Goal: Task Accomplishment & Management: Use online tool/utility

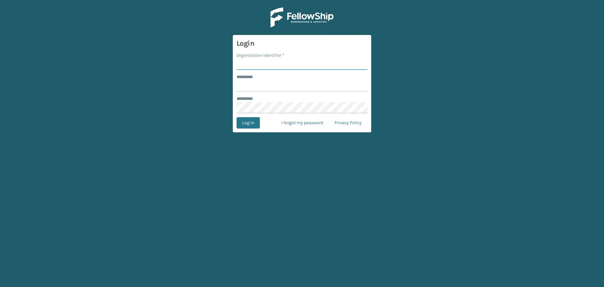
click at [320, 66] on input "Organization Identifier *" at bounding box center [302, 64] width 131 height 11
type input "fellowship - east"
click at [268, 84] on input "******** *" at bounding box center [302, 85] width 131 height 11
type input "****"
click at [237, 117] on button "Log In" at bounding box center [248, 122] width 23 height 11
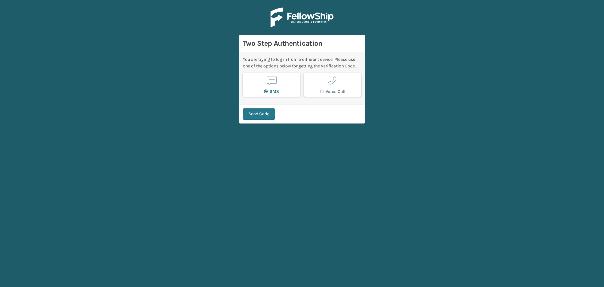
click at [282, 82] on button "SMS" at bounding box center [271, 85] width 57 height 24
click at [266, 114] on button "Send Code" at bounding box center [259, 113] width 32 height 11
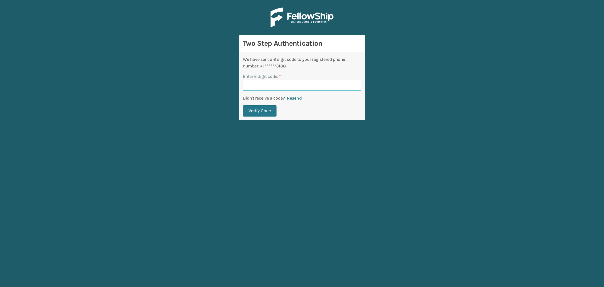
click at [263, 88] on input "Enter 6 digit code: *" at bounding box center [302, 85] width 118 height 11
type input "114203"
click at [243, 105] on button "Verify Code" at bounding box center [260, 110] width 34 height 11
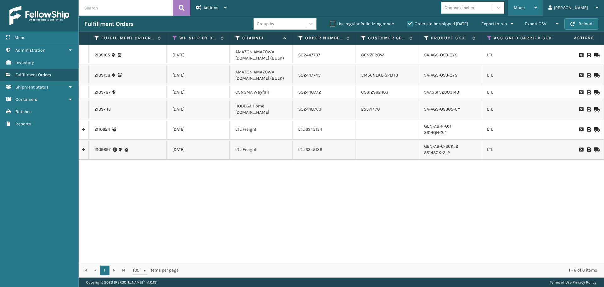
click at [525, 8] on span "Mode" at bounding box center [519, 7] width 11 height 5
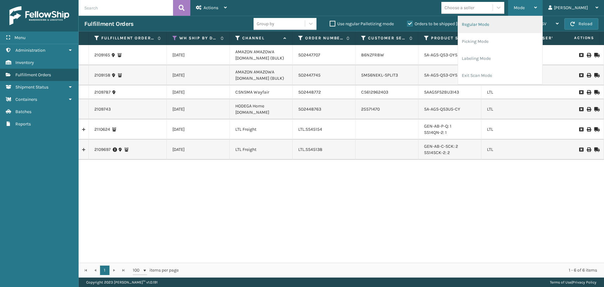
click at [532, 24] on li "Regular Mode" at bounding box center [500, 24] width 84 height 17
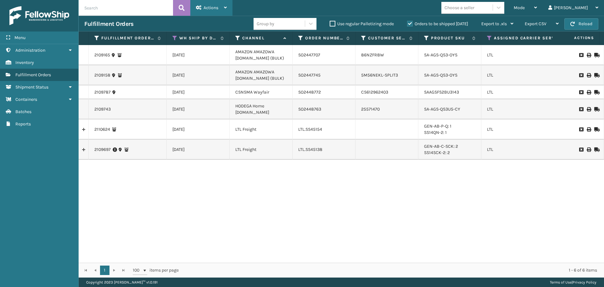
click at [214, 6] on span "Actions" at bounding box center [211, 7] width 15 height 5
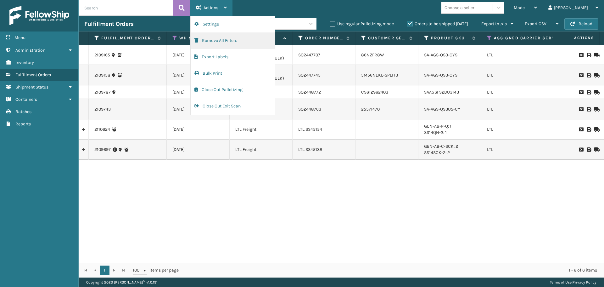
click at [215, 40] on button "Remove All Filters" at bounding box center [233, 40] width 84 height 16
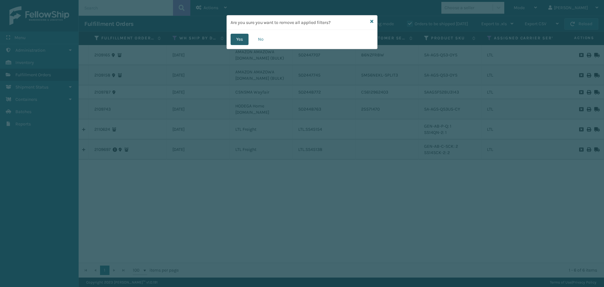
click at [241, 39] on button "Yes" at bounding box center [240, 39] width 18 height 11
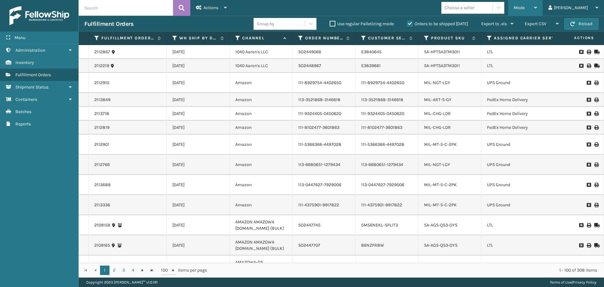
click at [537, 10] on div "Mode" at bounding box center [525, 8] width 23 height 16
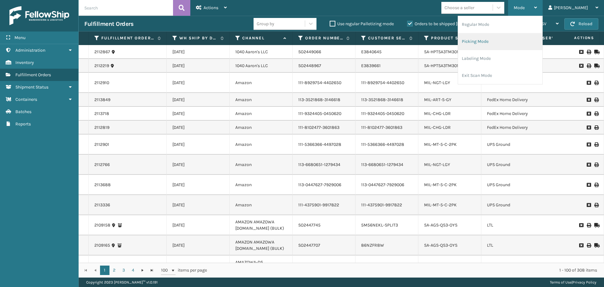
click at [521, 42] on li "Picking Mode" at bounding box center [500, 41] width 84 height 17
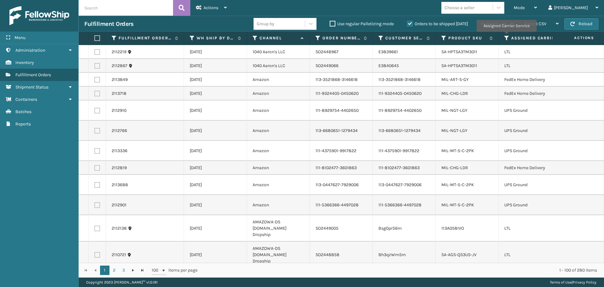
click at [507, 36] on icon at bounding box center [507, 38] width 5 height 6
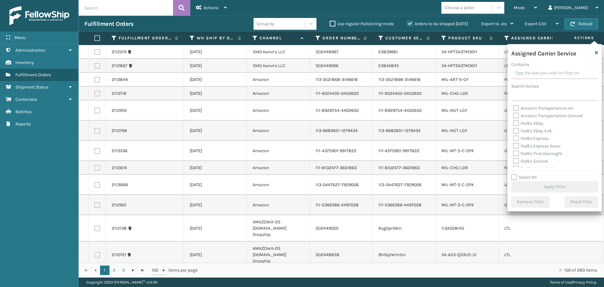
click at [517, 123] on label "FedEx 2Day" at bounding box center [528, 123] width 30 height 5
click at [514, 123] on input "FedEx 2Day" at bounding box center [513, 122] width 0 height 4
checkbox input "true"
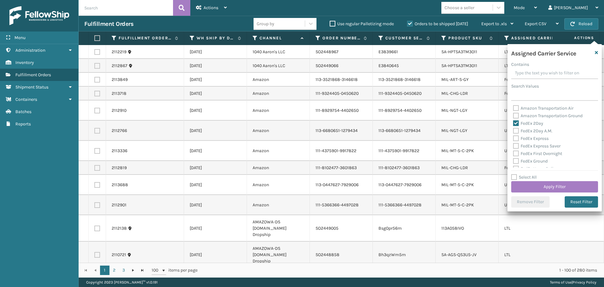
click at [515, 139] on label "FedEx Express" at bounding box center [531, 138] width 36 height 5
click at [514, 139] on input "FedEx Express" at bounding box center [513, 137] width 0 height 4
checkbox input "true"
click at [517, 130] on label "FedEx 2Day A.M." at bounding box center [532, 130] width 39 height 5
click at [514, 130] on input "FedEx 2Day A.M." at bounding box center [513, 129] width 0 height 4
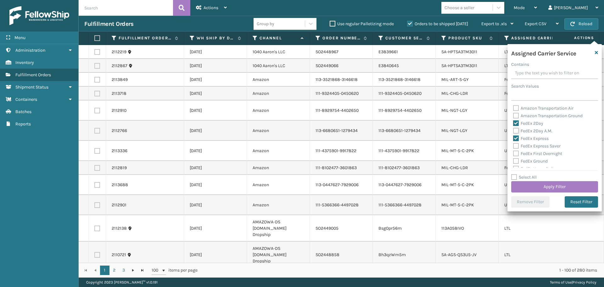
checkbox input "true"
drag, startPoint x: 516, startPoint y: 144, endPoint x: 516, endPoint y: 152, distance: 7.6
click at [516, 145] on label "FedEx Express Saver" at bounding box center [537, 145] width 48 height 5
click at [514, 145] on input "FedEx Express Saver" at bounding box center [513, 144] width 0 height 4
checkbox input "true"
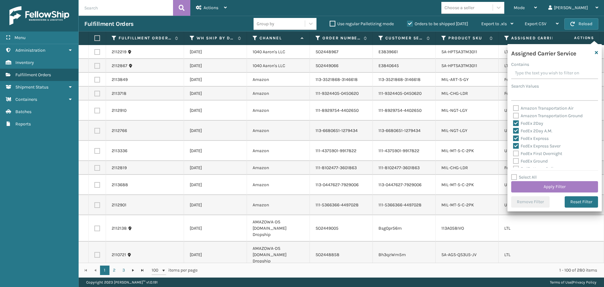
click at [516, 154] on label "FedEx First Overnight" at bounding box center [537, 153] width 49 height 5
click at [514, 154] on input "FedEx First Overnight" at bounding box center [513, 152] width 0 height 4
checkbox input "true"
click at [517, 162] on label "FedEx Ground" at bounding box center [530, 160] width 35 height 5
click at [514, 162] on input "FedEx Ground" at bounding box center [513, 159] width 0 height 4
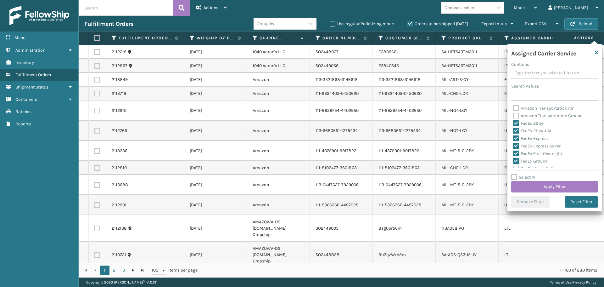
checkbox input "true"
click at [516, 138] on label "FedEx Home Delivery" at bounding box center [537, 136] width 48 height 5
click at [514, 138] on input "FedEx Home Delivery" at bounding box center [513, 135] width 0 height 4
checkbox input "true"
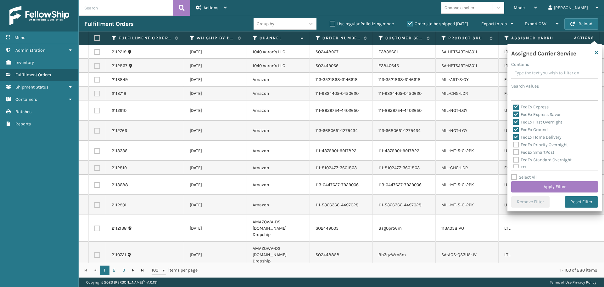
click at [516, 145] on label "FedEx Priority Overnight" at bounding box center [540, 144] width 55 height 5
click at [514, 145] on input "FedEx Priority Overnight" at bounding box center [513, 143] width 0 height 4
checkbox input "true"
click at [516, 151] on label "FedEx SmartPost" at bounding box center [533, 152] width 41 height 5
click at [514, 151] on input "FedEx SmartPost" at bounding box center [513, 151] width 0 height 4
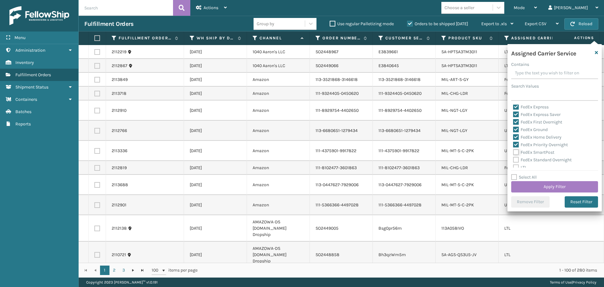
checkbox input "true"
click at [516, 158] on label "FedEx Standard Overnight" at bounding box center [542, 159] width 59 height 5
click at [514, 158] on input "FedEx Standard Overnight" at bounding box center [513, 158] width 0 height 4
checkbox input "true"
click at [523, 186] on button "Apply Filter" at bounding box center [555, 186] width 87 height 11
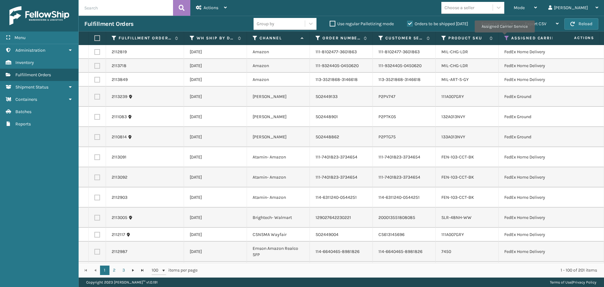
click at [505, 37] on icon at bounding box center [507, 38] width 5 height 6
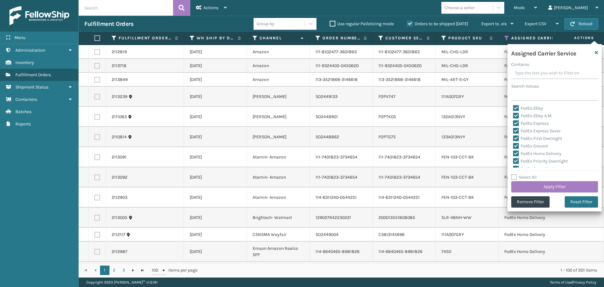
click at [514, 177] on label "Select All" at bounding box center [525, 176] width 26 height 5
click at [514, 174] on input "Select All" at bounding box center [559, 173] width 94 height 1
checkbox input "true"
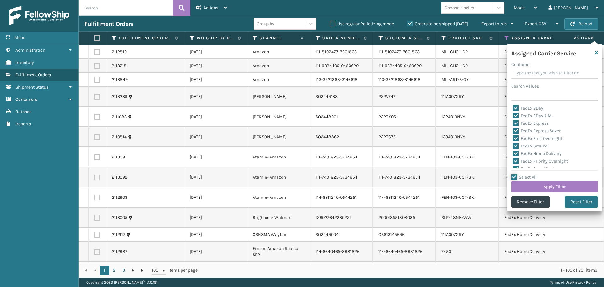
checkbox input "true"
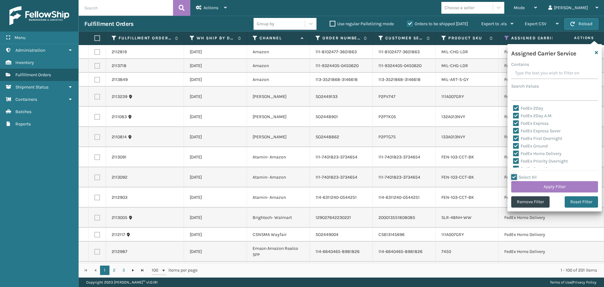
checkbox input "true"
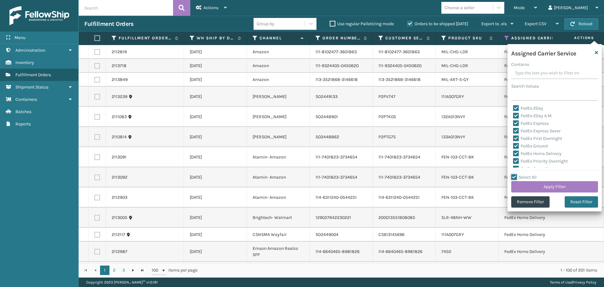
checkbox input "true"
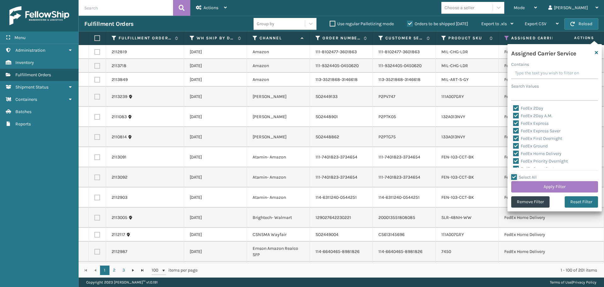
checkbox input "true"
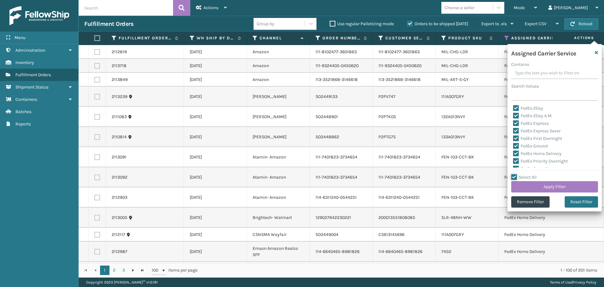
checkbox input "true"
click at [518, 134] on label "LTL" at bounding box center [520, 135] width 14 height 5
click at [514, 134] on input "LTL" at bounding box center [513, 134] width 0 height 4
checkbox input "false"
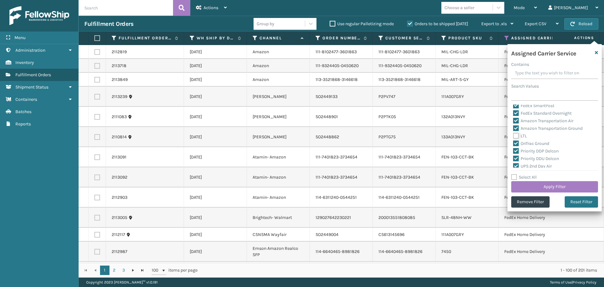
checkbox input "false"
click at [531, 186] on button "Apply Filter" at bounding box center [555, 186] width 87 height 11
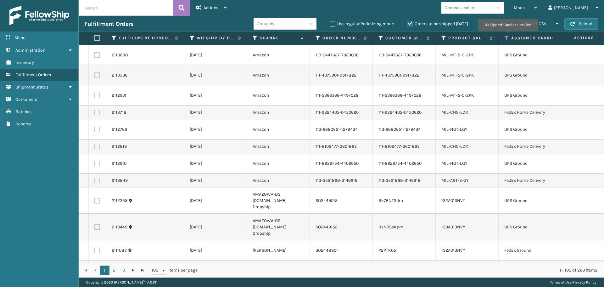
click at [507, 35] on icon at bounding box center [507, 38] width 5 height 6
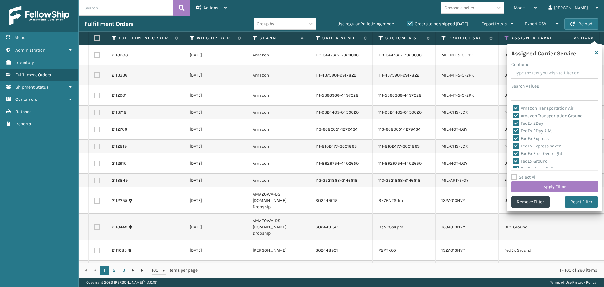
click at [517, 177] on label "Select All" at bounding box center [525, 176] width 26 height 5
click at [517, 174] on input "Select All" at bounding box center [559, 173] width 94 height 1
checkbox input "true"
click at [517, 177] on label "Select All" at bounding box center [525, 176] width 26 height 5
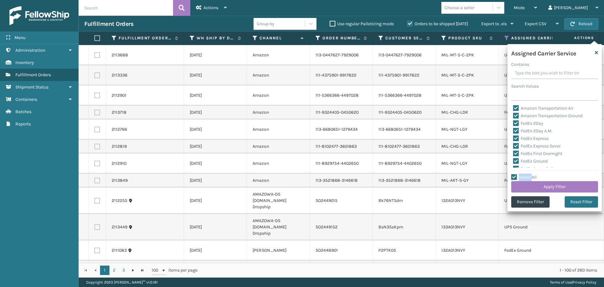
click at [517, 174] on input "Select All" at bounding box center [559, 173] width 94 height 1
checkbox input "false"
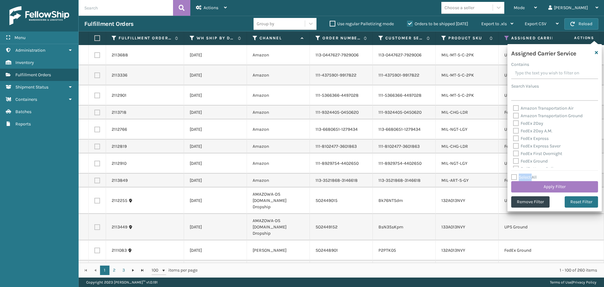
checkbox input "false"
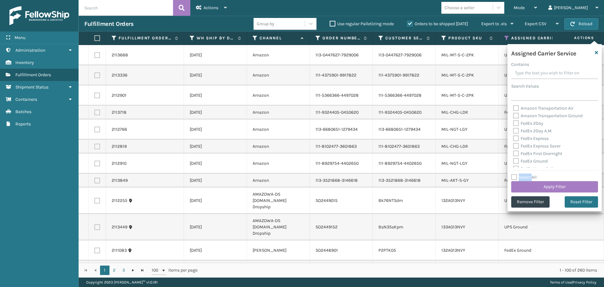
checkbox input "false"
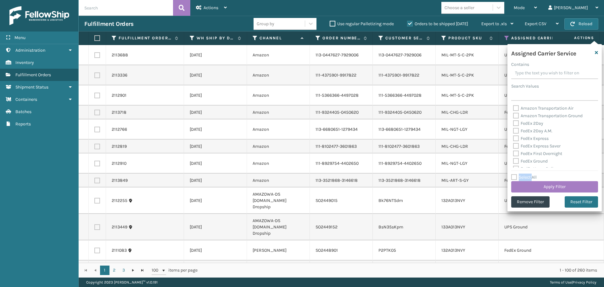
checkbox input "false"
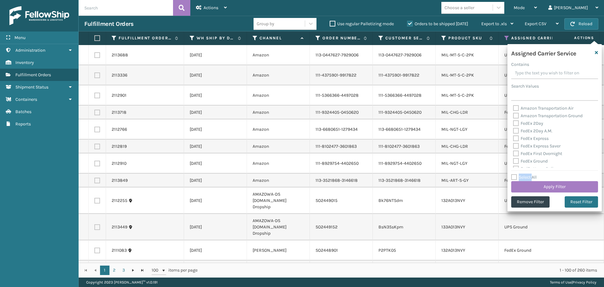
checkbox input "false"
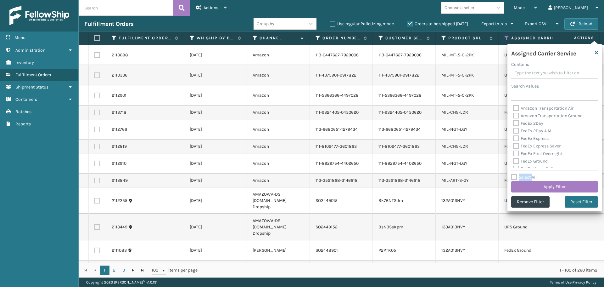
checkbox input "false"
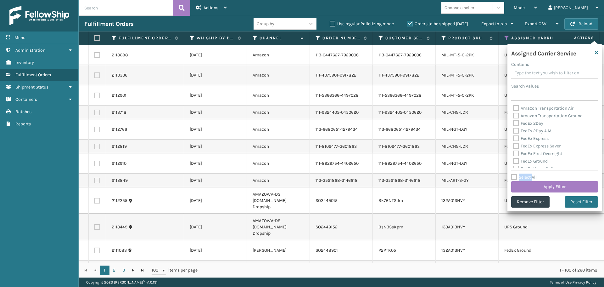
checkbox input "false"
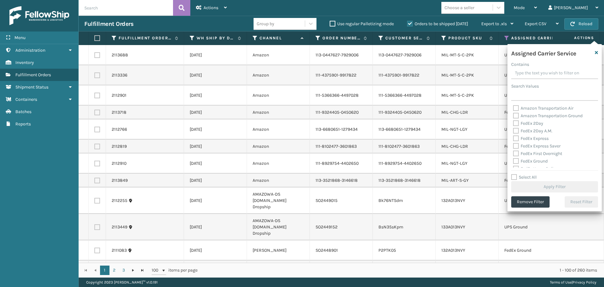
click at [517, 123] on label "FedEx 2Day" at bounding box center [528, 123] width 30 height 5
click at [514, 123] on input "FedEx 2Day" at bounding box center [513, 122] width 0 height 4
checkbox input "true"
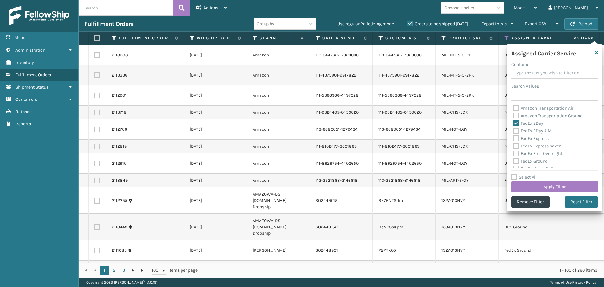
click at [516, 133] on label "FedEx 2Day A.M." at bounding box center [532, 130] width 39 height 5
click at [514, 131] on input "FedEx 2Day A.M." at bounding box center [513, 129] width 0 height 4
checkbox input "true"
click at [515, 138] on label "FedEx Express" at bounding box center [531, 138] width 36 height 5
click at [514, 138] on input "FedEx Express" at bounding box center [513, 137] width 0 height 4
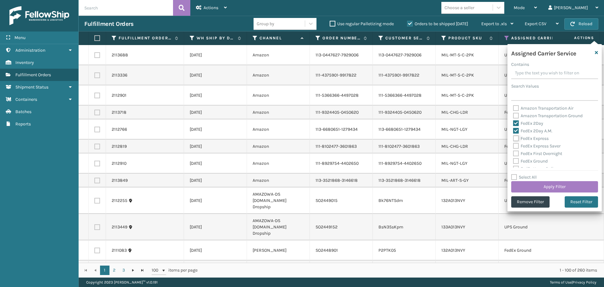
checkbox input "true"
drag, startPoint x: 515, startPoint y: 145, endPoint x: 515, endPoint y: 151, distance: 6.3
click at [515, 145] on label "FedEx Express Saver" at bounding box center [537, 145] width 48 height 5
click at [514, 145] on input "FedEx Express Saver" at bounding box center [513, 144] width 0 height 4
checkbox input "true"
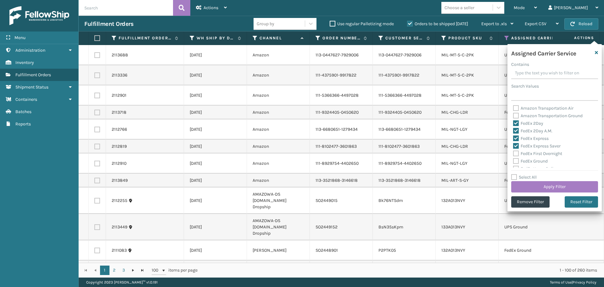
click at [517, 153] on label "FedEx First Overnight" at bounding box center [537, 153] width 49 height 5
click at [514, 153] on input "FedEx First Overnight" at bounding box center [513, 152] width 0 height 4
checkbox input "true"
click at [518, 160] on label "FedEx Ground" at bounding box center [530, 160] width 35 height 5
click at [514, 160] on input "FedEx Ground" at bounding box center [513, 159] width 0 height 4
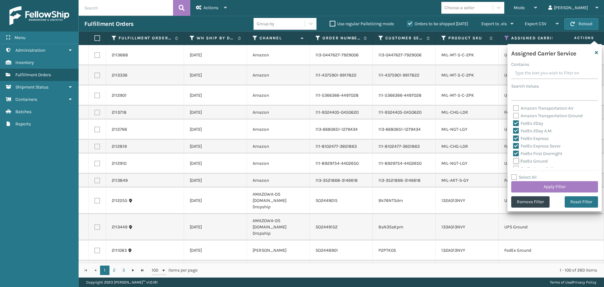
checkbox input "true"
click at [516, 136] on label "FedEx Home Delivery" at bounding box center [537, 136] width 48 height 5
click at [514, 136] on input "FedEx Home Delivery" at bounding box center [513, 135] width 0 height 4
checkbox input "true"
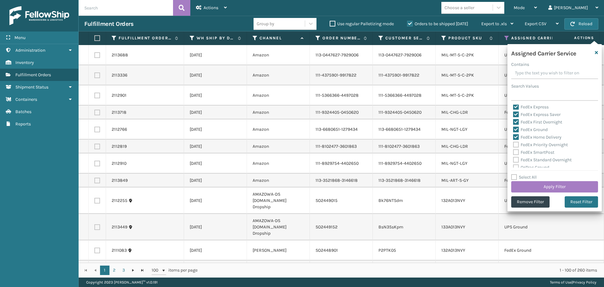
click at [515, 145] on label "FedEx Priority Overnight" at bounding box center [540, 144] width 55 height 5
click at [514, 145] on input "FedEx Priority Overnight" at bounding box center [513, 143] width 0 height 4
checkbox input "true"
click at [518, 153] on label "FedEx SmartPost" at bounding box center [533, 152] width 41 height 5
click at [514, 153] on input "FedEx SmartPost" at bounding box center [513, 151] width 0 height 4
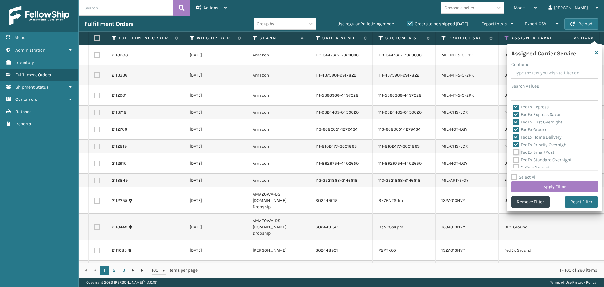
checkbox input "true"
click at [518, 161] on label "FedEx Standard Overnight" at bounding box center [542, 159] width 59 height 5
click at [514, 160] on input "FedEx Standard Overnight" at bounding box center [513, 158] width 0 height 4
checkbox input "true"
click at [534, 188] on button "Apply Filter" at bounding box center [555, 186] width 87 height 11
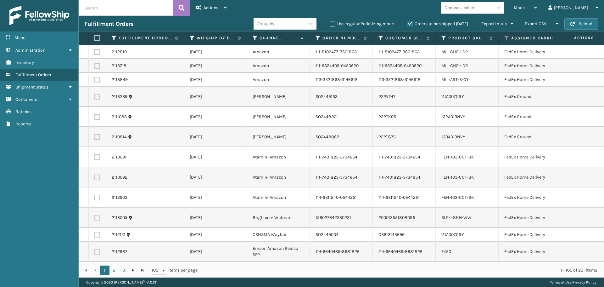
click at [475, 9] on div "Choose a seller" at bounding box center [460, 7] width 30 height 7
type input "emson"
click at [486, 26] on div "Emson" at bounding box center [473, 24] width 63 height 12
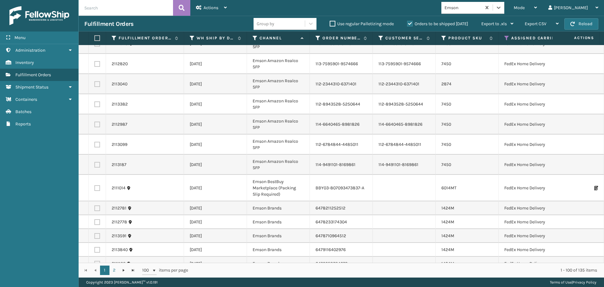
click at [98, 39] on label at bounding box center [96, 38] width 4 height 6
click at [95, 39] on input "checkbox" at bounding box center [94, 38] width 0 height 4
checkbox input "true"
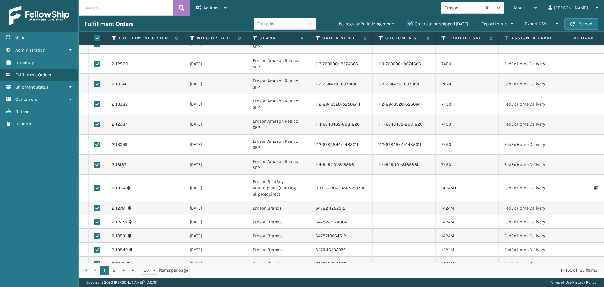
checkbox input "true"
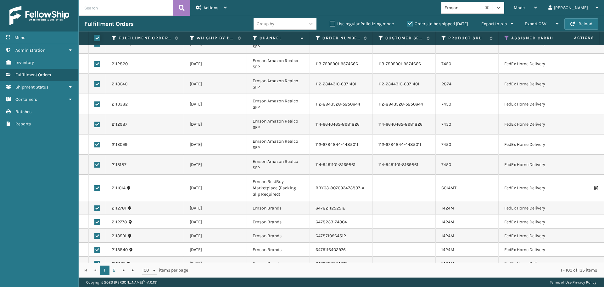
checkbox input "true"
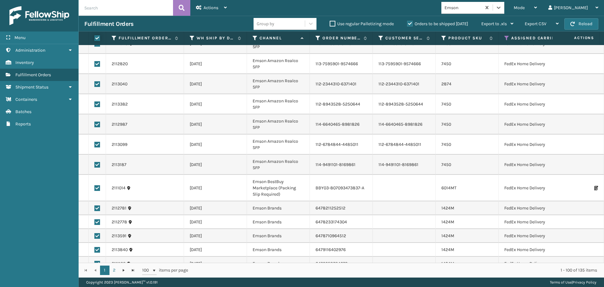
checkbox input "true"
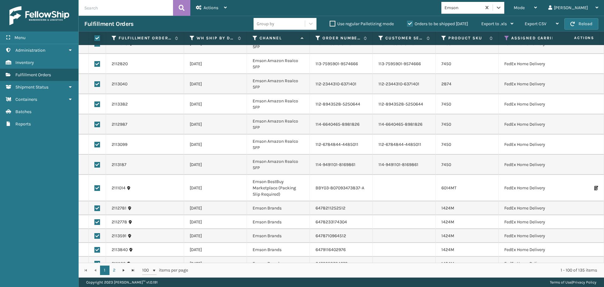
checkbox input "true"
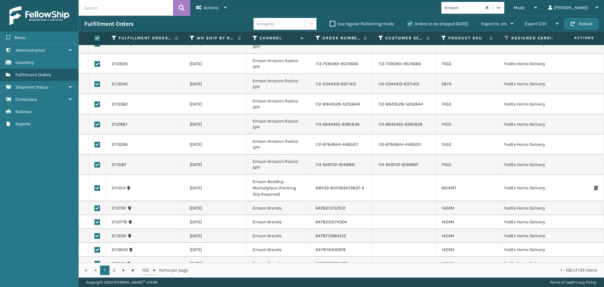
checkbox input "true"
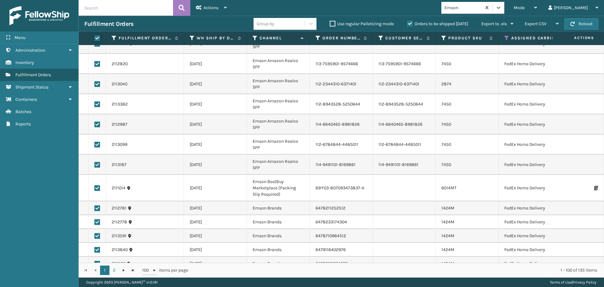
checkbox input "true"
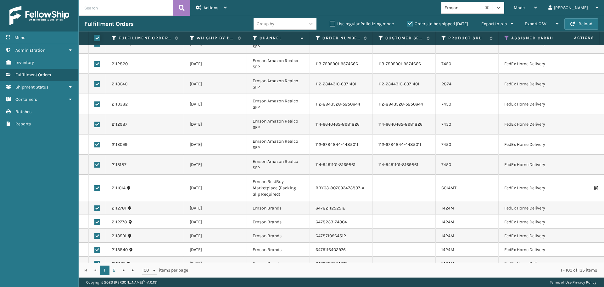
checkbox input "true"
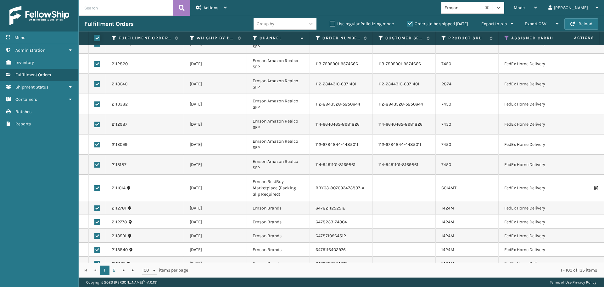
checkbox input "true"
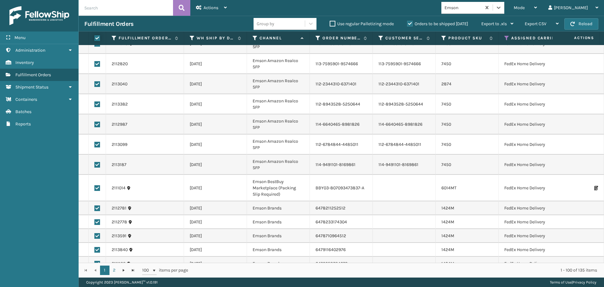
checkbox input "true"
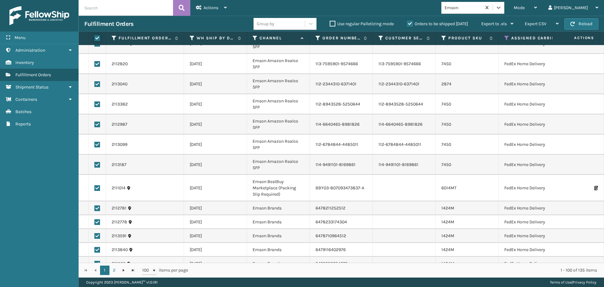
checkbox input "true"
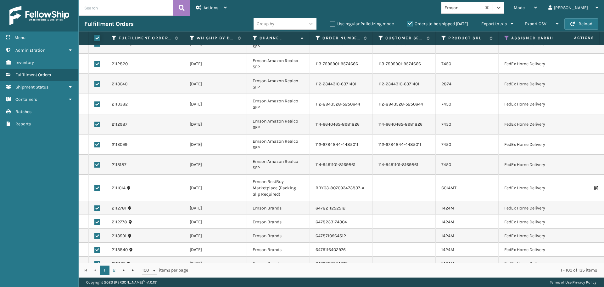
checkbox input "true"
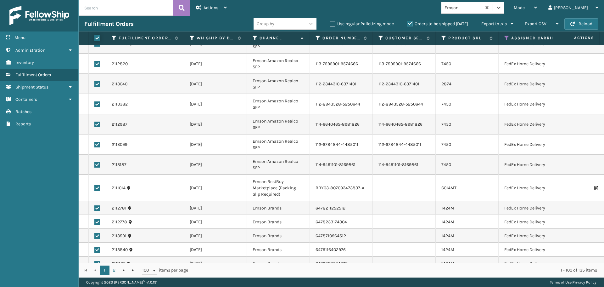
checkbox input "true"
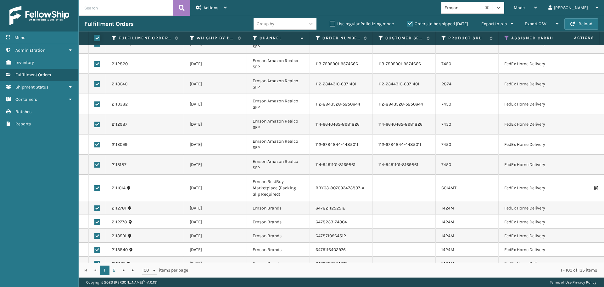
checkbox input "true"
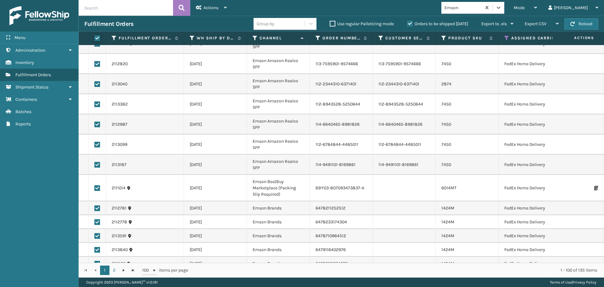
checkbox input "true"
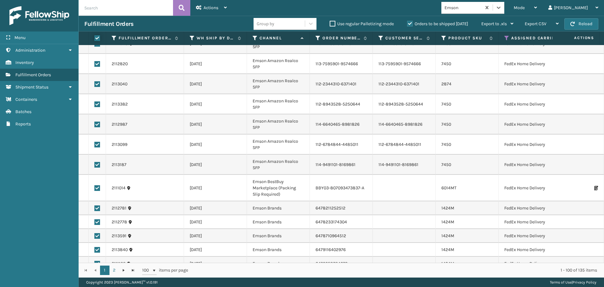
checkbox input "true"
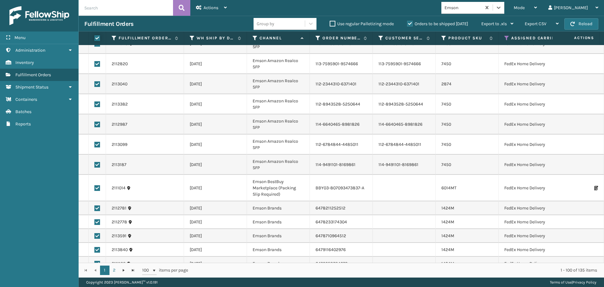
checkbox input "true"
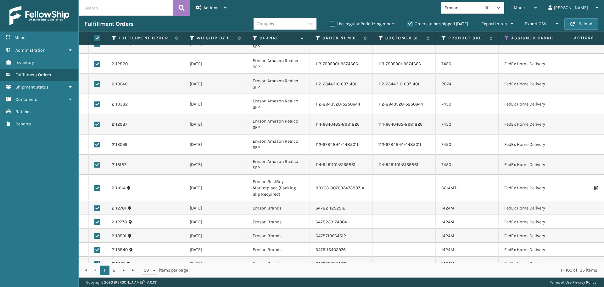
checkbox input "true"
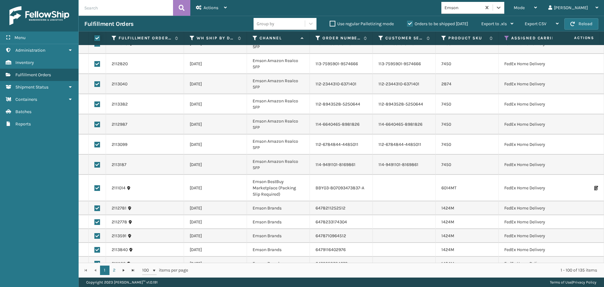
checkbox input "true"
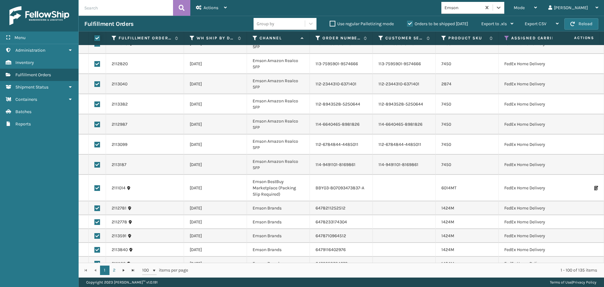
checkbox input "true"
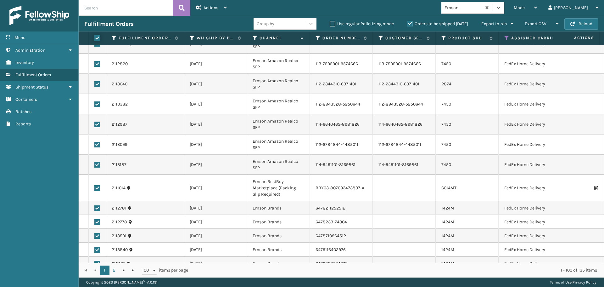
checkbox input "true"
click at [215, 7] on span "Actions" at bounding box center [211, 7] width 15 height 5
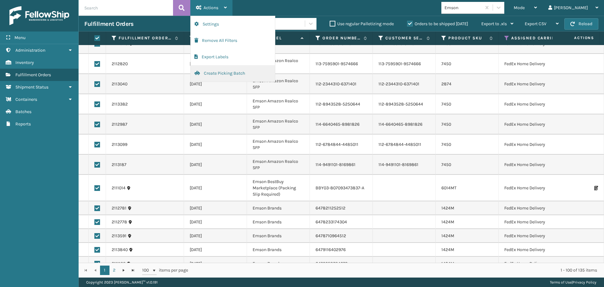
click at [224, 73] on button "Create Picking Batch" at bounding box center [233, 73] width 84 height 16
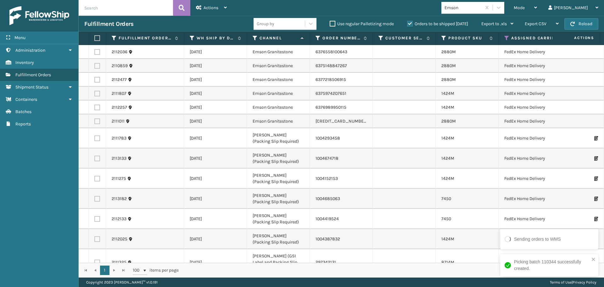
click at [96, 38] on label at bounding box center [96, 38] width 4 height 6
click at [95, 38] on input "checkbox" at bounding box center [94, 38] width 0 height 4
checkbox input "true"
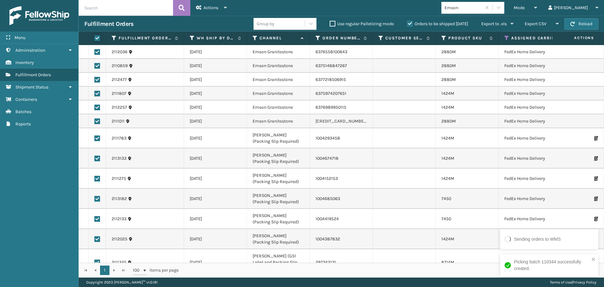
checkbox input "true"
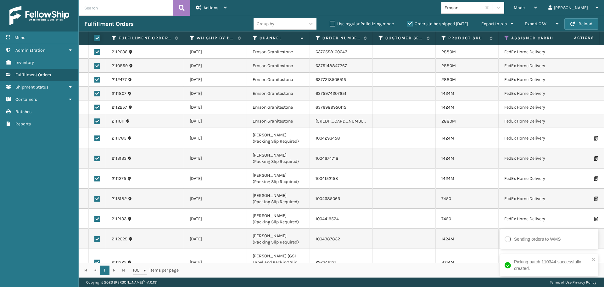
checkbox input "true"
click at [212, 6] on span "Actions" at bounding box center [211, 7] width 15 height 5
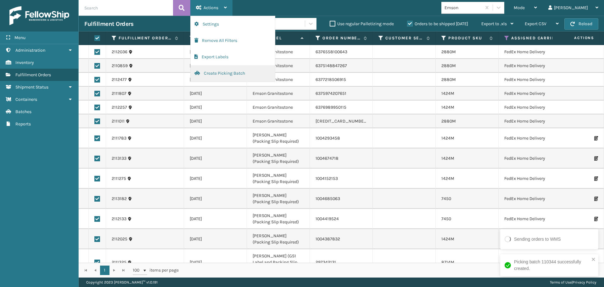
click at [224, 70] on button "Create Picking Batch" at bounding box center [233, 73] width 84 height 16
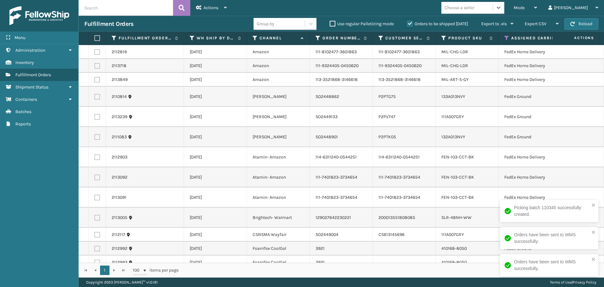
click at [475, 9] on div "Choose a seller" at bounding box center [460, 7] width 30 height 7
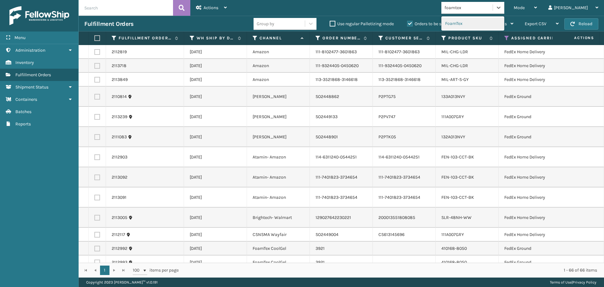
click at [496, 21] on div "FoamTex" at bounding box center [473, 24] width 63 height 12
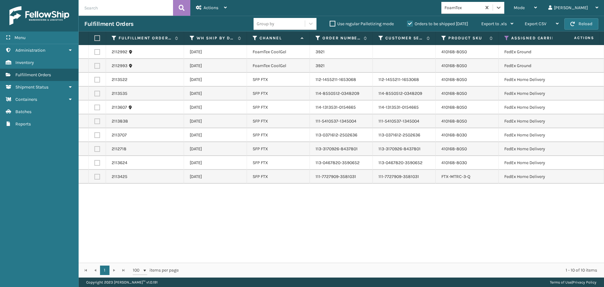
click at [97, 37] on label at bounding box center [96, 38] width 4 height 6
click at [95, 37] on input "checkbox" at bounding box center [94, 38] width 0 height 4
click at [206, 8] on span "Actions" at bounding box center [211, 7] width 15 height 5
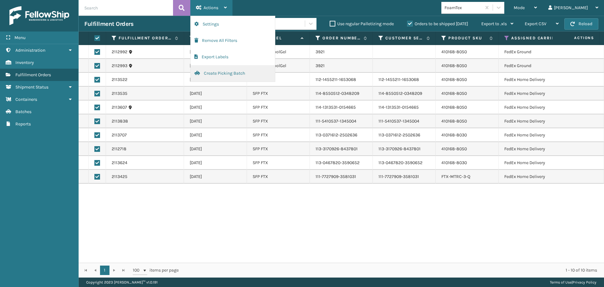
click at [211, 73] on button "Create Picking Batch" at bounding box center [233, 73] width 84 height 16
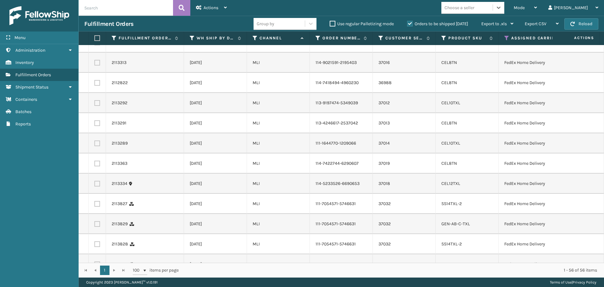
scroll to position [598, 0]
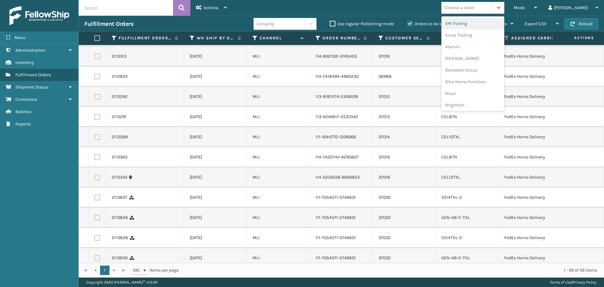
click at [475, 7] on div "Choose a seller" at bounding box center [460, 7] width 30 height 7
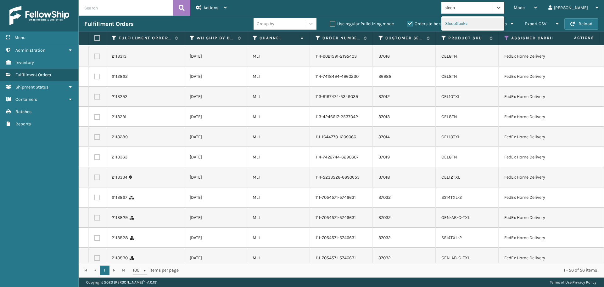
click at [491, 20] on div "SleepGeekz" at bounding box center [473, 24] width 63 height 12
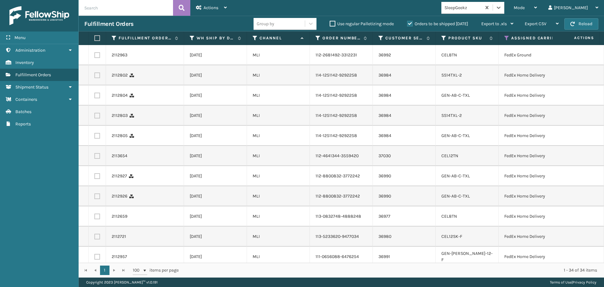
click at [97, 38] on label at bounding box center [96, 38] width 4 height 6
click at [95, 38] on input "checkbox" at bounding box center [94, 38] width 0 height 4
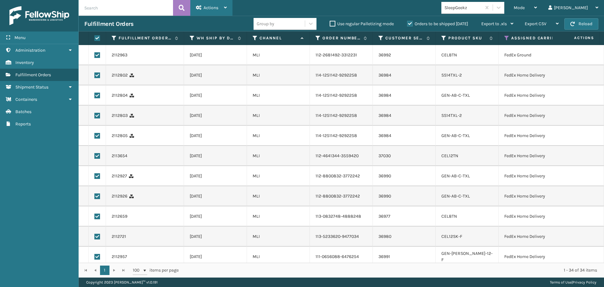
click at [209, 13] on div "Actions" at bounding box center [211, 8] width 31 height 16
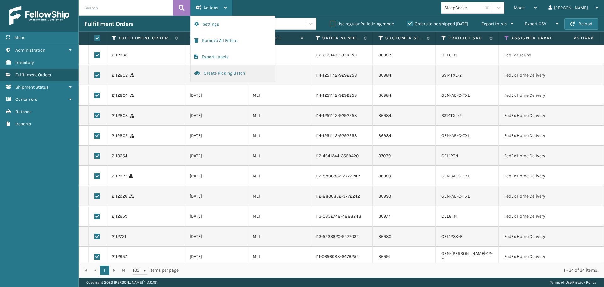
click at [220, 71] on button "Create Picking Batch" at bounding box center [233, 73] width 84 height 16
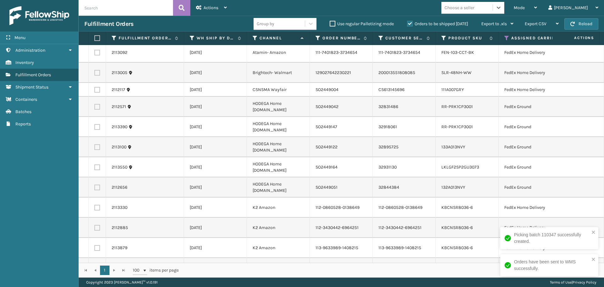
scroll to position [199, 0]
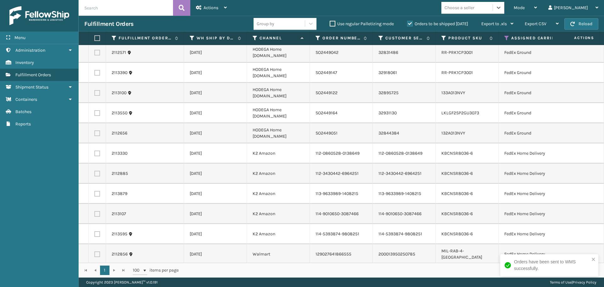
click at [94, 38] on label at bounding box center [96, 38] width 4 height 6
click at [94, 38] on input "checkbox" at bounding box center [94, 38] width 0 height 4
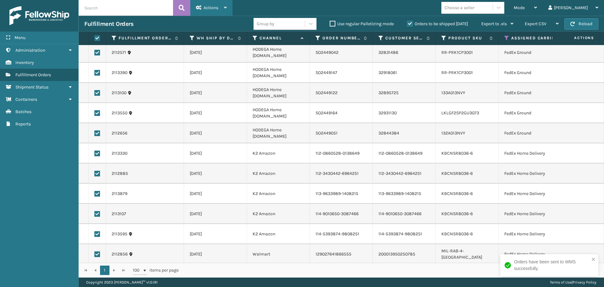
click at [206, 9] on span "Actions" at bounding box center [211, 7] width 15 height 5
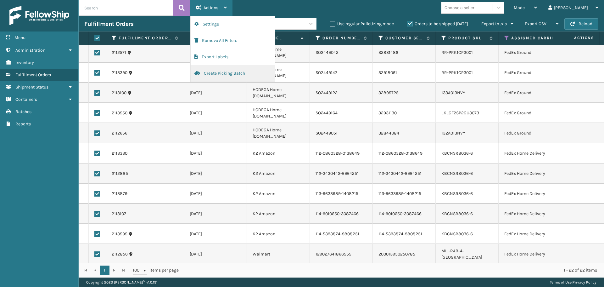
click at [226, 69] on button "Create Picking Batch" at bounding box center [233, 73] width 84 height 16
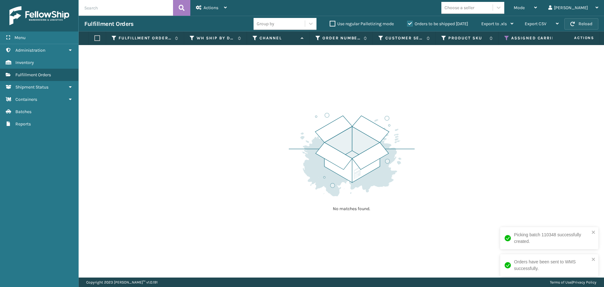
click at [579, 22] on button "Reload" at bounding box center [582, 23] width 34 height 11
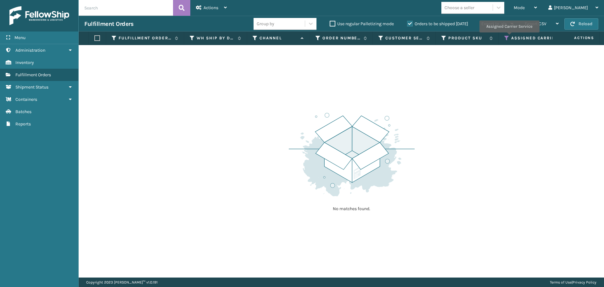
click at [509, 37] on icon at bounding box center [507, 38] width 5 height 6
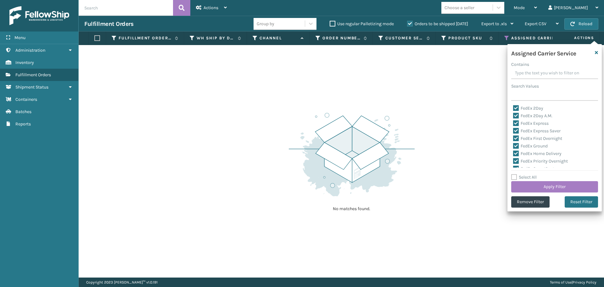
click at [516, 177] on label "Select All" at bounding box center [525, 176] width 26 height 5
click at [516, 174] on input "Select All" at bounding box center [559, 173] width 94 height 1
click at [516, 177] on label "Select All" at bounding box center [525, 176] width 26 height 5
click at [516, 174] on input "Select All" at bounding box center [559, 173] width 94 height 1
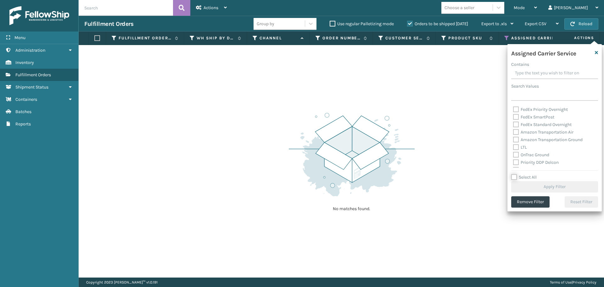
scroll to position [63, 0]
click at [517, 135] on label "LTL" at bounding box center [520, 135] width 14 height 5
click at [514, 135] on input "LTL" at bounding box center [513, 134] width 0 height 4
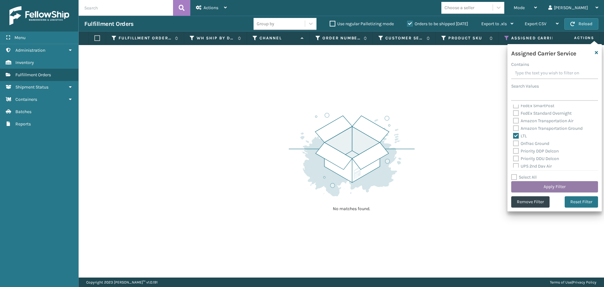
click at [540, 189] on button "Apply Filter" at bounding box center [555, 186] width 87 height 11
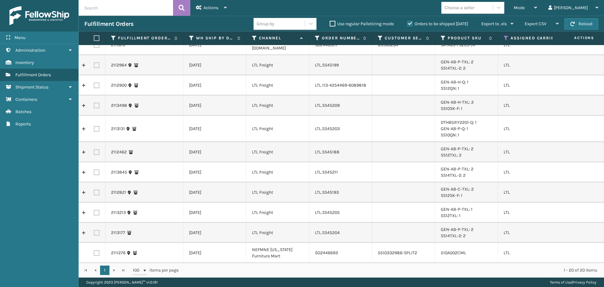
scroll to position [0, 0]
click at [506, 37] on icon at bounding box center [507, 38] width 5 height 6
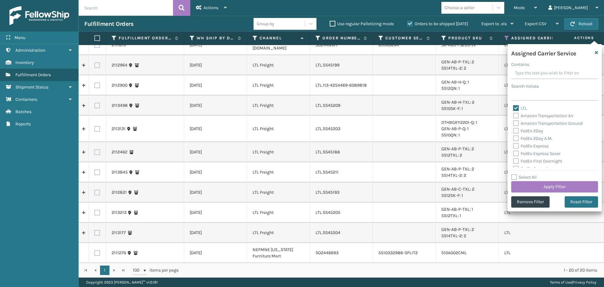
click at [515, 109] on label "LTL" at bounding box center [520, 107] width 14 height 5
click at [514, 109] on input "LTL" at bounding box center [513, 107] width 0 height 4
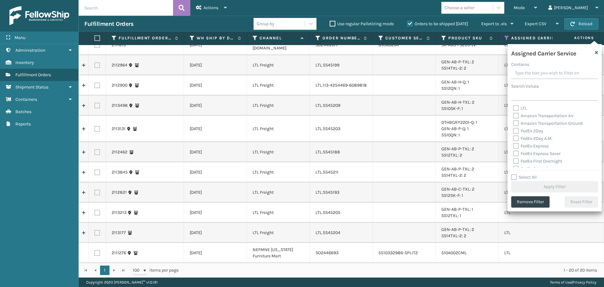
click at [518, 116] on label "Amazon Transportation Air" at bounding box center [543, 115] width 60 height 5
click at [514, 116] on input "Amazon Transportation Air" at bounding box center [513, 114] width 0 height 4
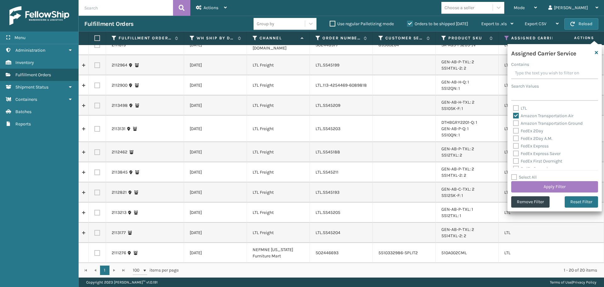
click at [517, 122] on label "Amazon Transportation Ground" at bounding box center [548, 123] width 70 height 5
click at [514, 122] on input "Amazon Transportation Ground" at bounding box center [513, 122] width 0 height 4
click at [535, 188] on button "Apply Filter" at bounding box center [555, 186] width 87 height 11
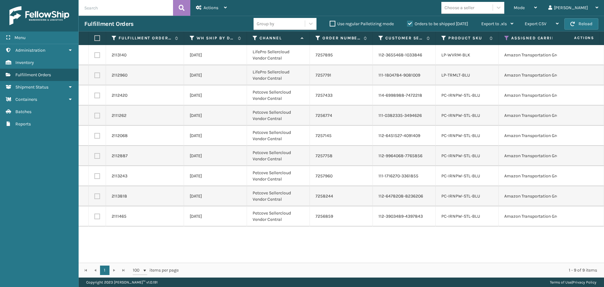
click at [98, 39] on label at bounding box center [96, 38] width 4 height 6
click at [95, 39] on input "checkbox" at bounding box center [94, 38] width 0 height 4
click at [210, 7] on span "Actions" at bounding box center [211, 7] width 15 height 5
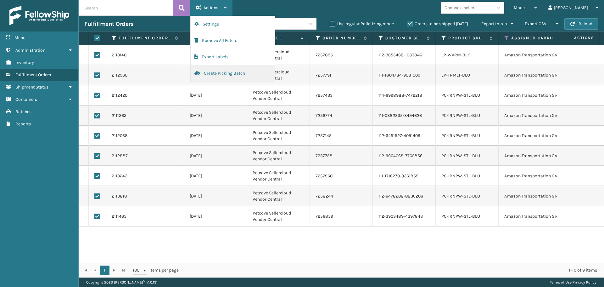
click at [232, 74] on button "Create Picking Batch" at bounding box center [233, 73] width 84 height 16
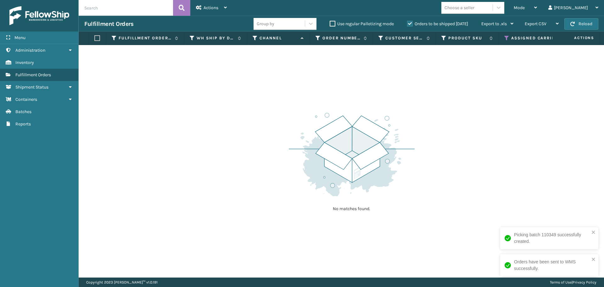
click at [506, 38] on icon at bounding box center [507, 38] width 5 height 6
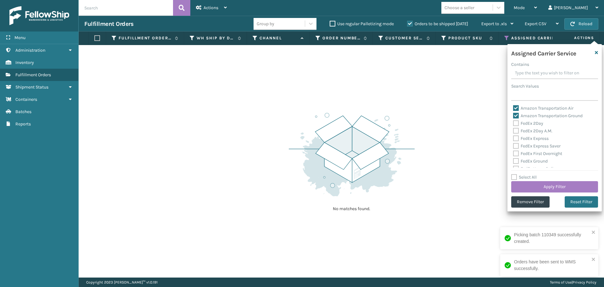
click at [518, 108] on label "Amazon Transportation Air" at bounding box center [543, 107] width 60 height 5
click at [514, 108] on input "Amazon Transportation Air" at bounding box center [513, 107] width 0 height 4
click at [518, 117] on label "Amazon Transportation Ground" at bounding box center [548, 115] width 70 height 5
click at [514, 116] on input "Amazon Transportation Ground" at bounding box center [513, 114] width 0 height 4
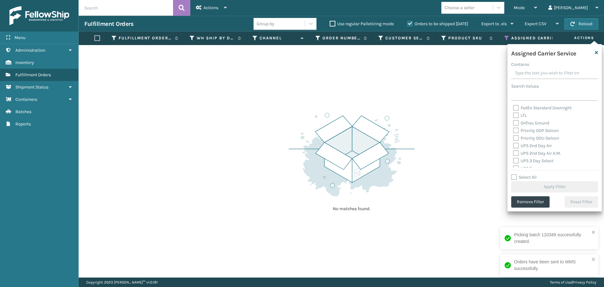
scroll to position [94, 0]
click at [519, 112] on label "OnTrac Ground" at bounding box center [531, 111] width 36 height 5
click at [514, 112] on input "OnTrac Ground" at bounding box center [513, 110] width 0 height 4
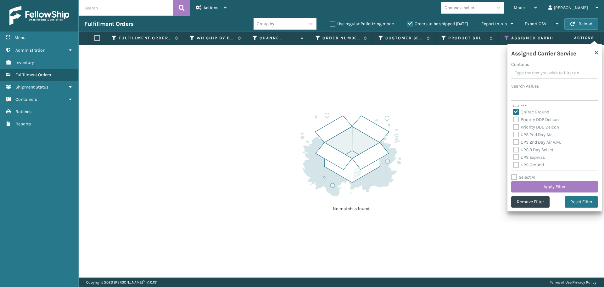
click at [518, 121] on label "Priority DDP Delcon" at bounding box center [536, 119] width 46 height 5
click at [514, 120] on input "Priority DDP Delcon" at bounding box center [513, 118] width 0 height 4
click at [518, 127] on label "Priority DDU Delcon" at bounding box center [536, 126] width 46 height 5
click at [514, 127] on input "Priority DDU Delcon" at bounding box center [513, 125] width 0 height 4
click at [516, 133] on label "UPS 2nd Day Air" at bounding box center [532, 134] width 39 height 5
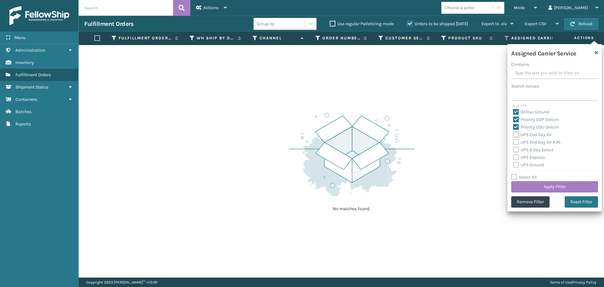
click at [514, 133] on input "UPS 2nd Day Air" at bounding box center [513, 133] width 0 height 4
click at [516, 142] on label "UPS 2nd Day Air A.M." at bounding box center [537, 141] width 48 height 5
click at [514, 142] on input "UPS 2nd Day Air A.M." at bounding box center [513, 141] width 0 height 4
click at [516, 149] on label "UPS 3 Day Select" at bounding box center [533, 149] width 40 height 5
click at [514, 149] on input "UPS 3 Day Select" at bounding box center [513, 148] width 0 height 4
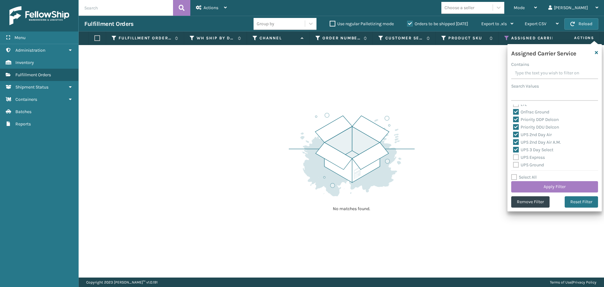
click at [516, 156] on label "UPS Express" at bounding box center [529, 157] width 32 height 5
click at [514, 156] on input "UPS Express" at bounding box center [513, 156] width 0 height 4
click at [515, 165] on label "UPS Ground" at bounding box center [528, 164] width 31 height 5
click at [514, 165] on input "UPS Ground" at bounding box center [513, 163] width 0 height 4
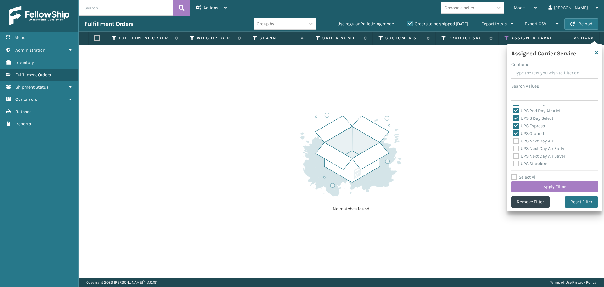
click at [517, 142] on label "UPS Next Day Air" at bounding box center [533, 140] width 40 height 5
click at [514, 141] on input "UPS Next Day Air" at bounding box center [513, 139] width 0 height 4
click at [517, 149] on label "UPS Next Day Air Early" at bounding box center [538, 148] width 51 height 5
click at [514, 149] on input "UPS Next Day Air Early" at bounding box center [513, 147] width 0 height 4
click at [517, 156] on label "UPS Next Day Air Saver" at bounding box center [539, 155] width 52 height 5
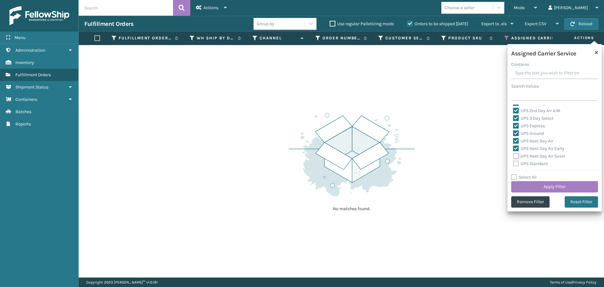
click at [514, 156] on input "UPS Next Day Air Saver" at bounding box center [513, 154] width 0 height 4
click at [517, 162] on label "UPS Standard" at bounding box center [530, 163] width 35 height 5
click at [514, 162] on input "UPS Standard" at bounding box center [513, 162] width 0 height 4
click at [516, 140] on label "UPS SurePost 1LB or Greater" at bounding box center [544, 139] width 62 height 5
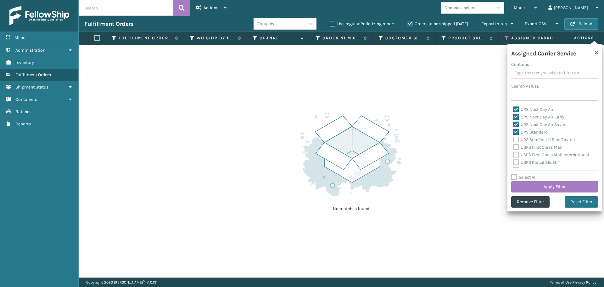
click at [514, 140] on input "UPS SurePost 1LB or Greater" at bounding box center [513, 138] width 0 height 4
click at [516, 149] on label "USPS First Class Mail" at bounding box center [537, 147] width 49 height 5
click at [514, 148] on input "USPS First Class Mail" at bounding box center [513, 146] width 0 height 4
click at [518, 155] on label "USPS First Class Mail International" at bounding box center [551, 154] width 76 height 5
click at [514, 155] on input "USPS First Class Mail International" at bounding box center [513, 153] width 0 height 4
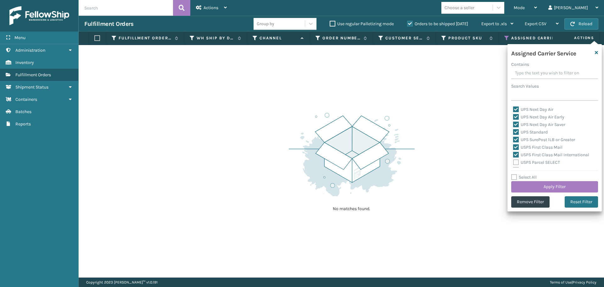
click at [518, 162] on label "USPS Parcel SELECT" at bounding box center [536, 162] width 47 height 5
click at [514, 162] on input "USPS Parcel SELECT" at bounding box center [513, 161] width 0 height 4
click at [518, 133] on label "USPS Priority Mail" at bounding box center [534, 133] width 43 height 5
click at [514, 133] on input "USPS Priority Mail" at bounding box center [513, 132] width 0 height 4
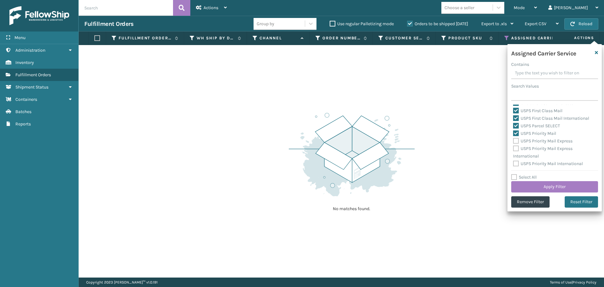
click at [518, 143] on label "USPS Priority Mail Express" at bounding box center [543, 140] width 60 height 5
click at [514, 141] on input "USPS Priority Mail Express" at bounding box center [513, 139] width 0 height 4
click at [517, 148] on label "USPS Priority Mail Express International" at bounding box center [543, 152] width 60 height 13
click at [514, 148] on input "USPS Priority Mail Express International" at bounding box center [513, 147] width 0 height 4
click at [518, 163] on label "USPS Priority Mail International" at bounding box center [548, 163] width 70 height 5
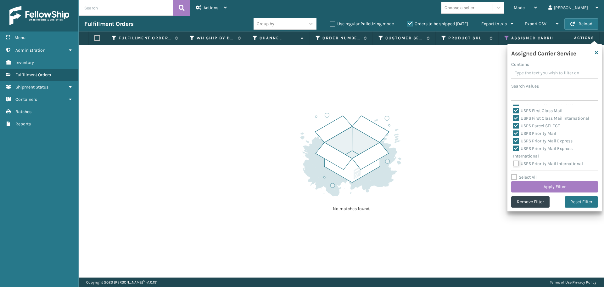
click at [514, 163] on input "USPS Priority Mail International" at bounding box center [513, 162] width 0 height 4
click at [528, 183] on button "Apply Filter" at bounding box center [555, 186] width 87 height 11
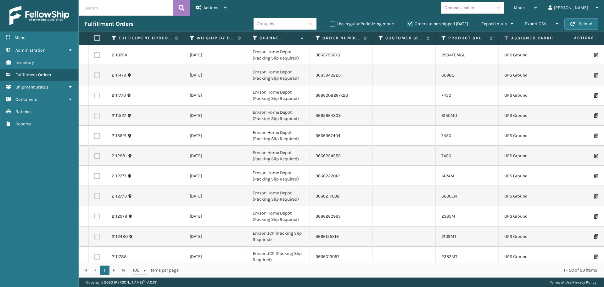
scroll to position [146, 0]
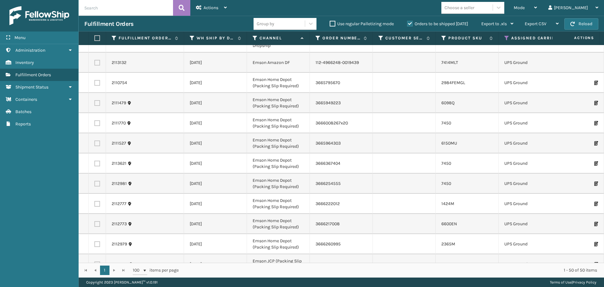
drag, startPoint x: 96, startPoint y: 37, endPoint x: 111, endPoint y: 38, distance: 15.5
click at [96, 38] on label at bounding box center [96, 38] width 4 height 6
click at [95, 38] on input "checkbox" at bounding box center [94, 38] width 0 height 4
click at [208, 15] on div "Actions" at bounding box center [211, 8] width 31 height 16
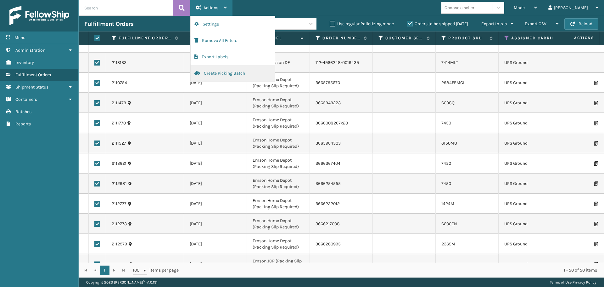
click at [228, 71] on button "Create Picking Batch" at bounding box center [233, 73] width 84 height 16
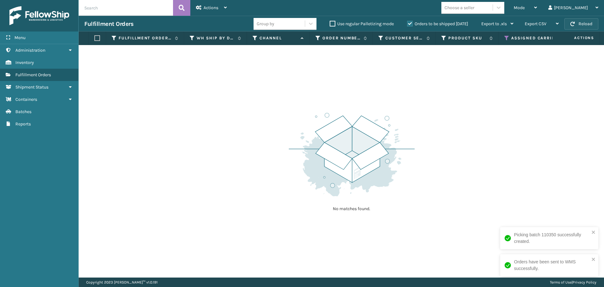
click at [579, 25] on button "Reload" at bounding box center [582, 23] width 34 height 11
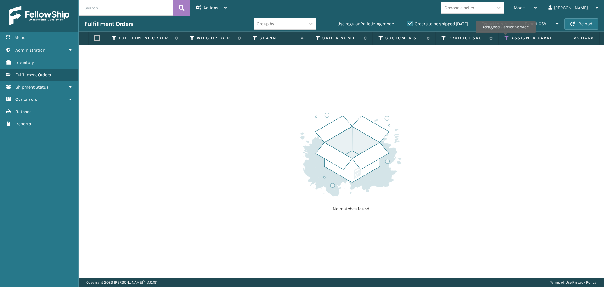
click at [506, 37] on icon at bounding box center [507, 38] width 5 height 6
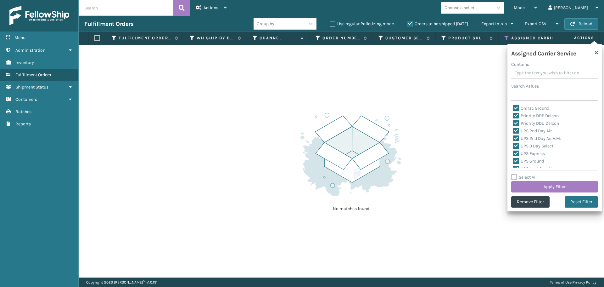
click at [514, 175] on label "Select All" at bounding box center [525, 176] width 26 height 5
click at [514, 174] on input "Select All" at bounding box center [559, 173] width 94 height 1
click at [514, 175] on label "Select All" at bounding box center [525, 176] width 26 height 5
click at [514, 174] on input "Select All" at bounding box center [559, 173] width 94 height 1
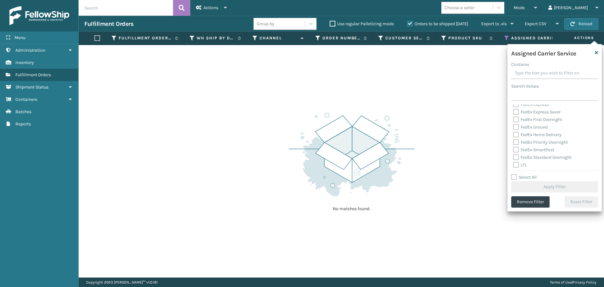
scroll to position [194, 0]
click at [517, 165] on label "LTL" at bounding box center [520, 163] width 14 height 5
click at [514, 164] on input "LTL" at bounding box center [513, 162] width 0 height 4
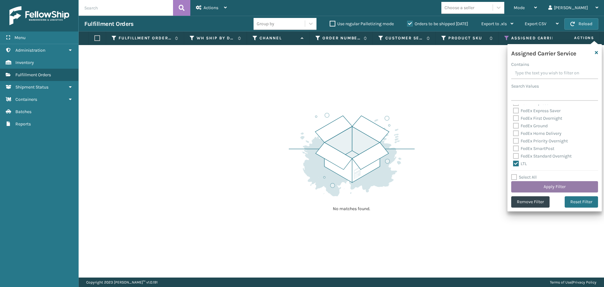
click at [527, 186] on button "Apply Filter" at bounding box center [555, 186] width 87 height 11
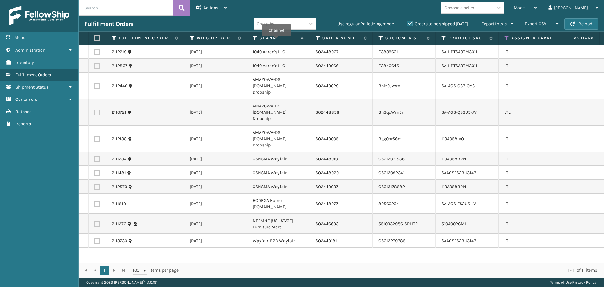
click at [276, 41] on label "Channel" at bounding box center [279, 38] width 38 height 6
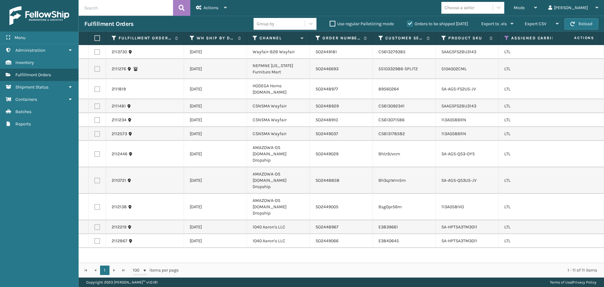
click at [98, 52] on label at bounding box center [97, 52] width 6 height 6
click at [95, 52] on input "checkbox" at bounding box center [94, 51] width 0 height 4
click at [98, 107] on label at bounding box center [97, 106] width 6 height 6
click at [95, 107] on input "checkbox" at bounding box center [94, 105] width 0 height 4
click at [98, 120] on label at bounding box center [97, 120] width 6 height 6
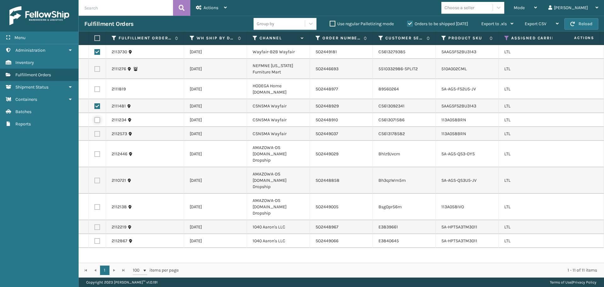
click at [95, 120] on input "checkbox" at bounding box center [94, 119] width 0 height 4
click at [98, 134] on label at bounding box center [97, 134] width 6 height 6
click at [95, 134] on input "checkbox" at bounding box center [94, 133] width 0 height 4
click at [217, 12] on div "Actions" at bounding box center [211, 8] width 31 height 16
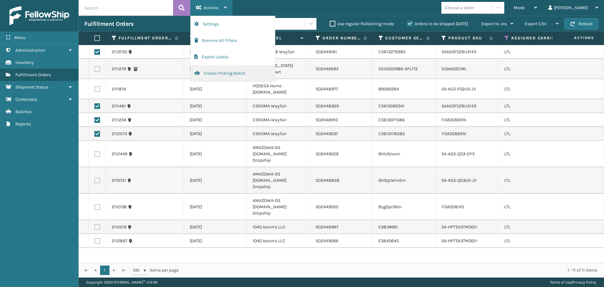
click at [232, 77] on button "Create Picking Batch" at bounding box center [233, 73] width 84 height 16
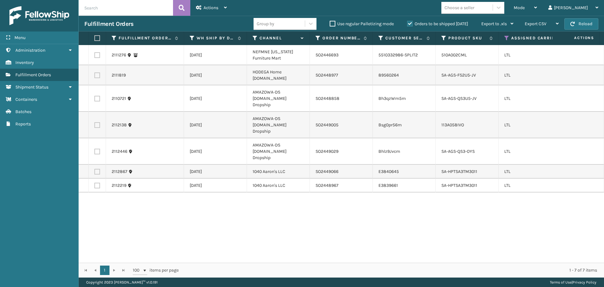
click at [493, 231] on div "2111276 [DATE] NEFMNE [US_STATE] Furniture Mart SO2446693 5510332986-SPLIT2 510…" at bounding box center [342, 154] width 526 height 218
click at [99, 54] on label at bounding box center [97, 55] width 6 height 6
click at [95, 54] on input "checkbox" at bounding box center [94, 54] width 0 height 4
click at [213, 7] on span "Actions" at bounding box center [211, 7] width 15 height 5
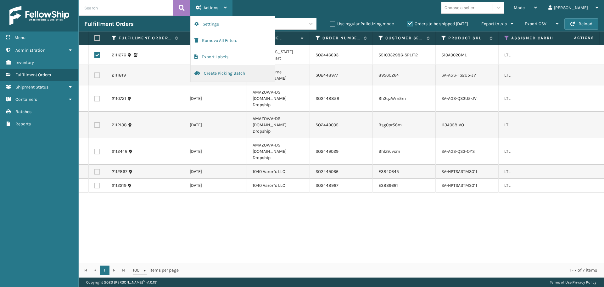
click at [221, 71] on button "Create Picking Batch" at bounding box center [233, 73] width 84 height 16
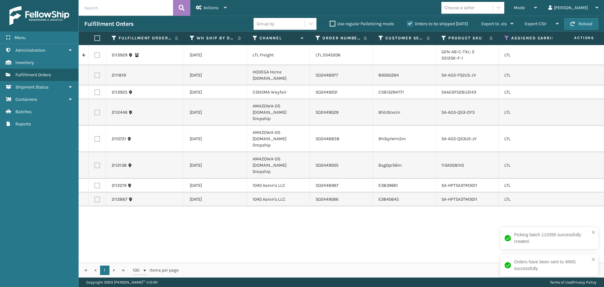
click at [98, 91] on label at bounding box center [97, 92] width 6 height 6
click at [95, 91] on input "checkbox" at bounding box center [94, 91] width 0 height 4
click at [208, 8] on span "Actions" at bounding box center [211, 7] width 15 height 5
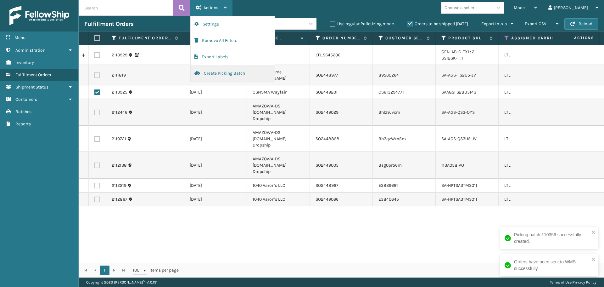
click at [213, 76] on button "Create Picking Batch" at bounding box center [233, 73] width 84 height 16
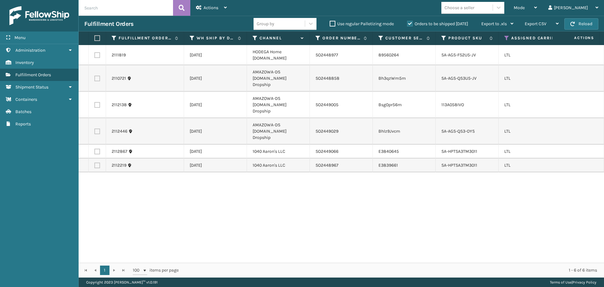
click at [96, 162] on label at bounding box center [97, 165] width 6 height 6
click at [95, 162] on input "checkbox" at bounding box center [94, 164] width 0 height 4
click at [208, 5] on div "Actions" at bounding box center [211, 8] width 31 height 16
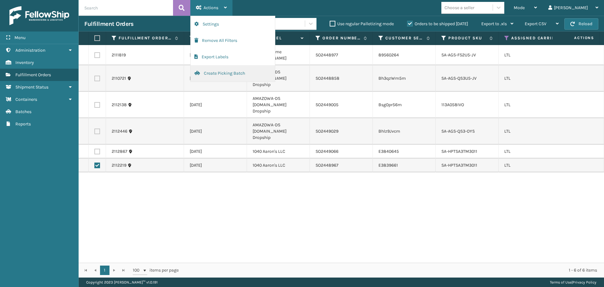
click at [226, 71] on button "Create Picking Batch" at bounding box center [233, 73] width 84 height 16
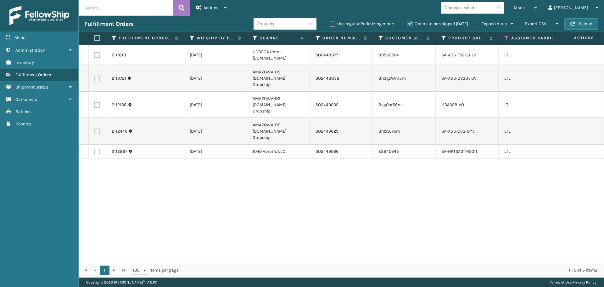
click at [97, 149] on label at bounding box center [97, 152] width 6 height 6
click at [95, 149] on input "checkbox" at bounding box center [94, 151] width 0 height 4
click at [222, 7] on div "Actions" at bounding box center [211, 8] width 31 height 16
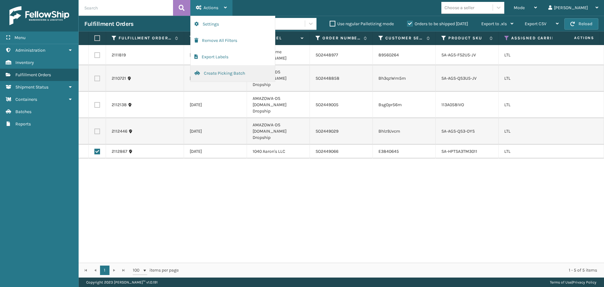
click at [225, 74] on button "Create Picking Batch" at bounding box center [233, 73] width 84 height 16
